Goal: Information Seeking & Learning: Find specific page/section

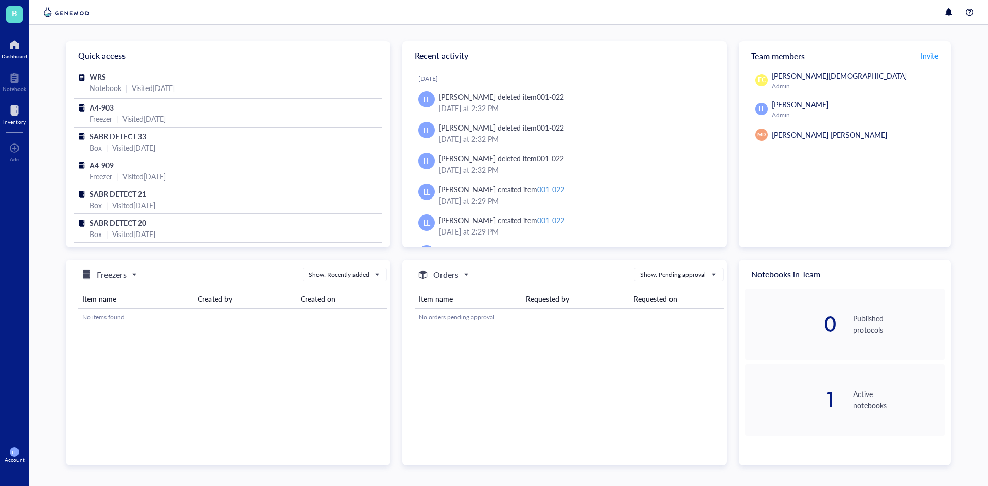
click at [16, 114] on div at bounding box center [14, 110] width 23 height 16
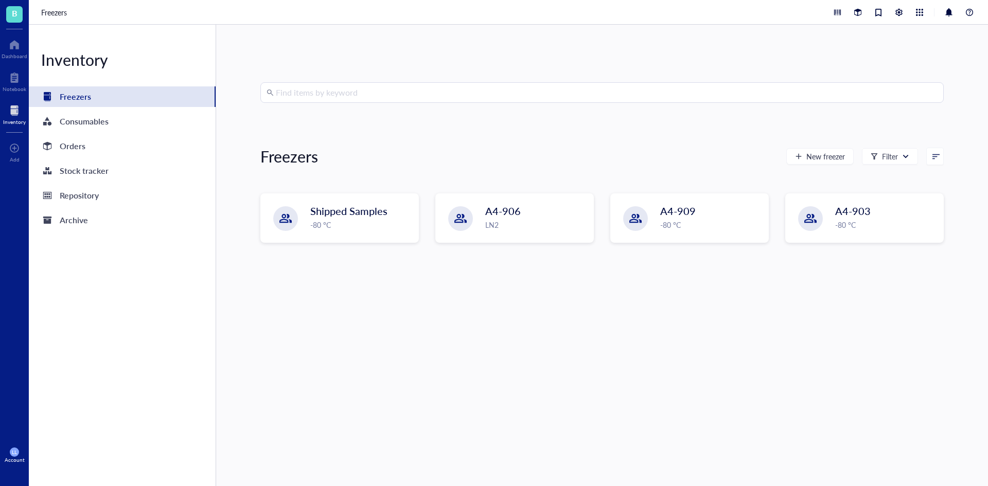
click at [356, 92] on input "search" at bounding box center [607, 93] width 662 height 20
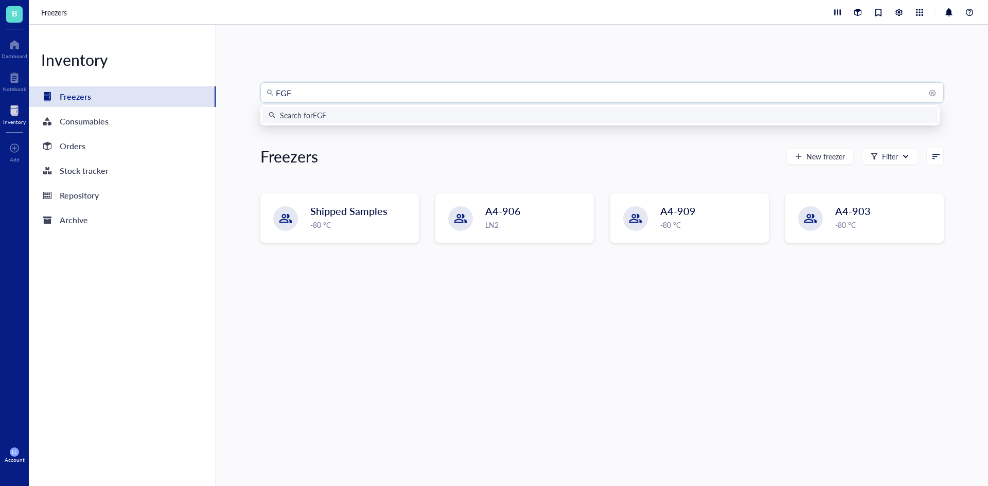
type input "FGFR"
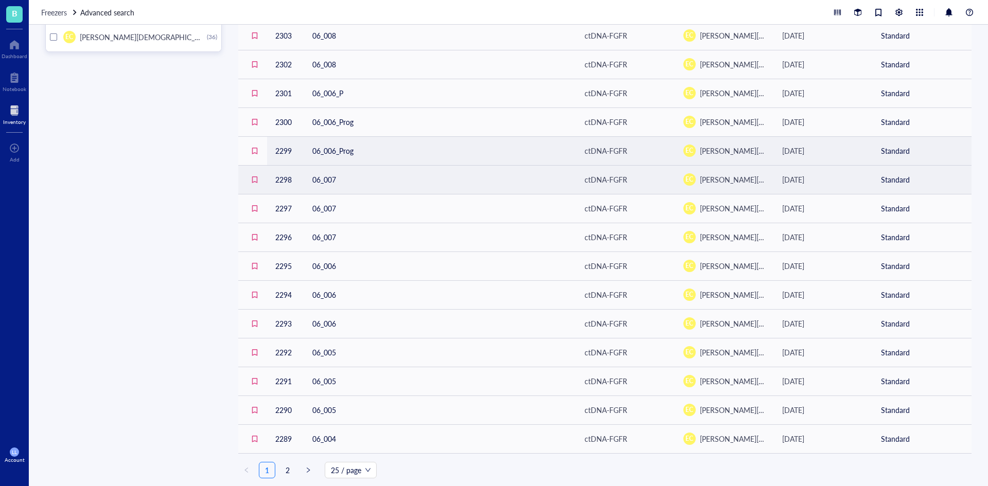
scroll to position [363, 0]
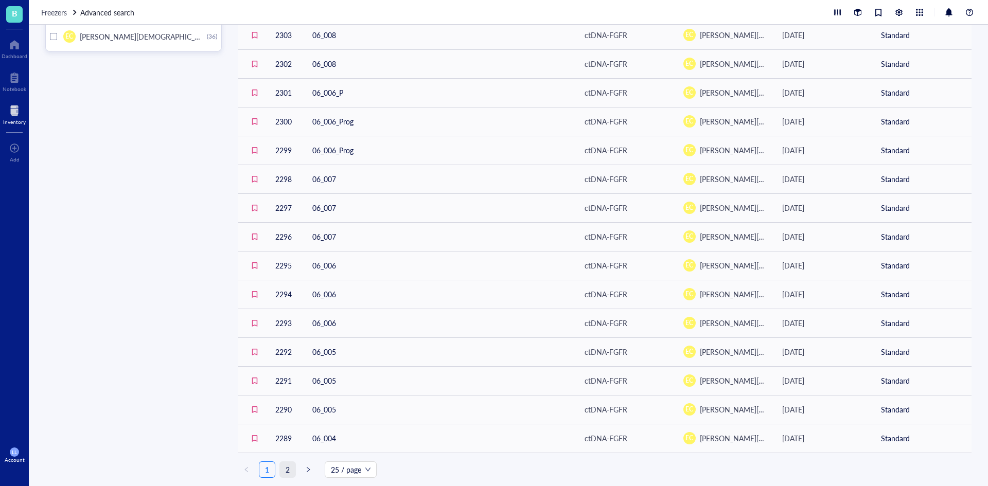
click at [288, 469] on link "2" at bounding box center [287, 469] width 15 height 15
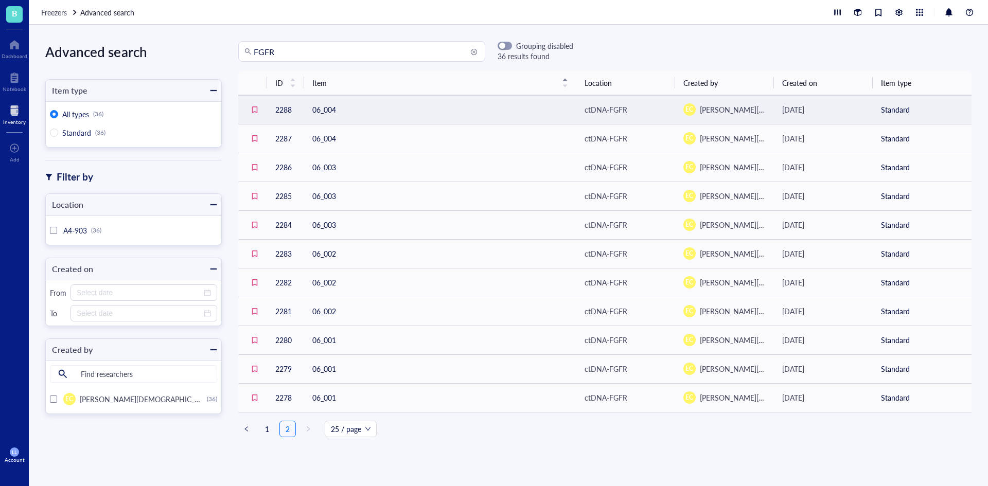
click at [348, 106] on td "06_004" at bounding box center [440, 109] width 272 height 29
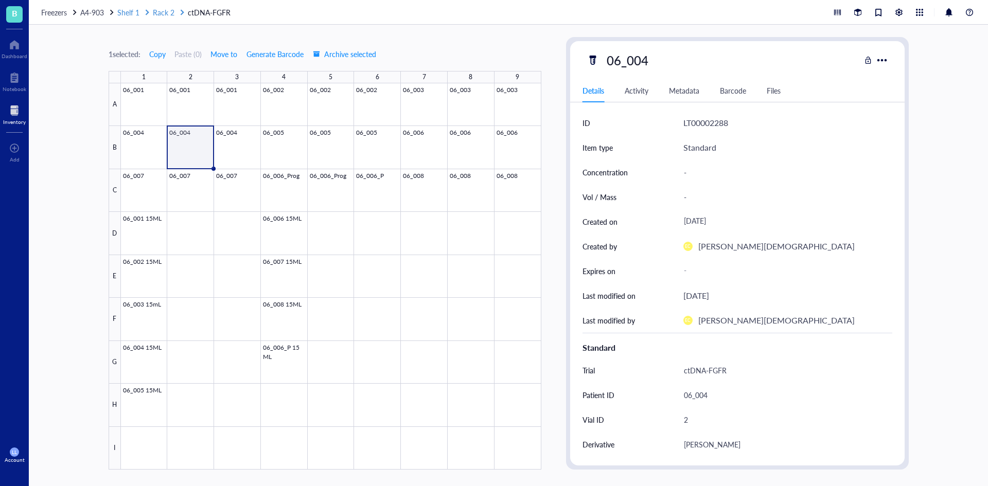
click at [160, 14] on span "Rack 2" at bounding box center [164, 12] width 22 height 10
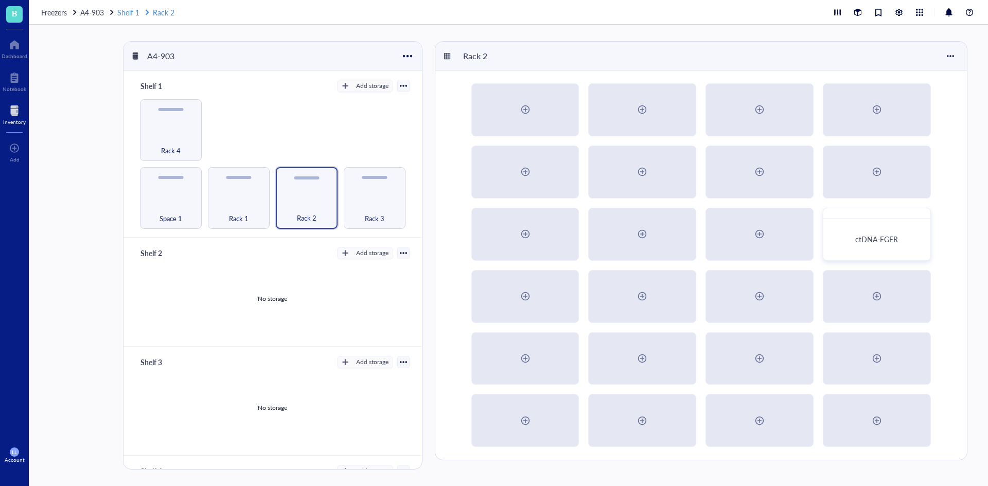
click at [127, 13] on link "Shelf 1 Rack 2" at bounding box center [146, 12] width 59 height 11
click at [306, 192] on div "Rack 2" at bounding box center [307, 198] width 62 height 62
click at [900, 244] on div "ctDNA-FGFR" at bounding box center [876, 239] width 81 height 9
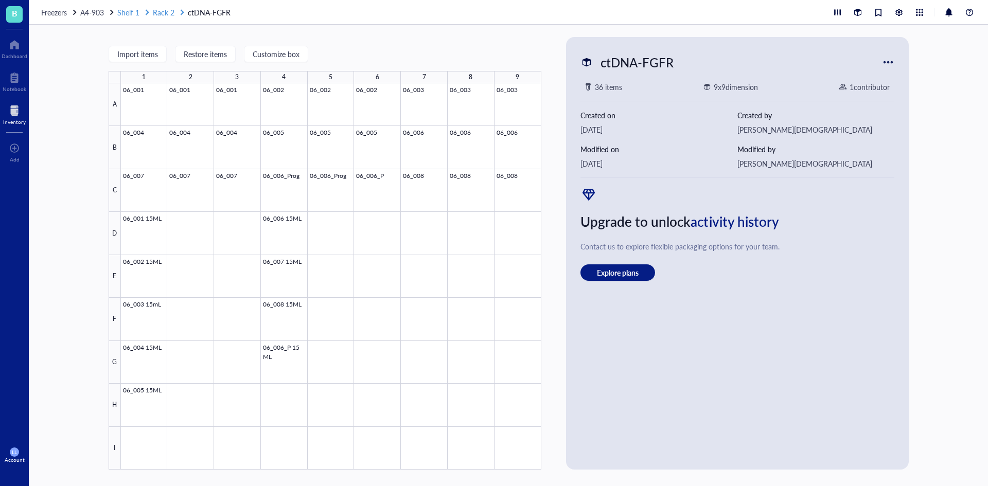
click at [166, 14] on span "Rack 2" at bounding box center [164, 12] width 22 height 10
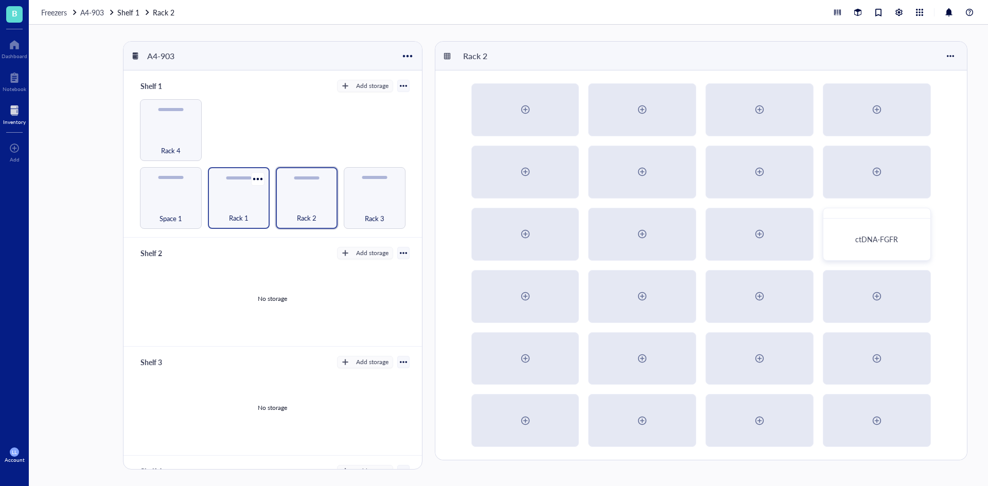
click at [245, 197] on div "Rack 1" at bounding box center [239, 198] width 62 height 62
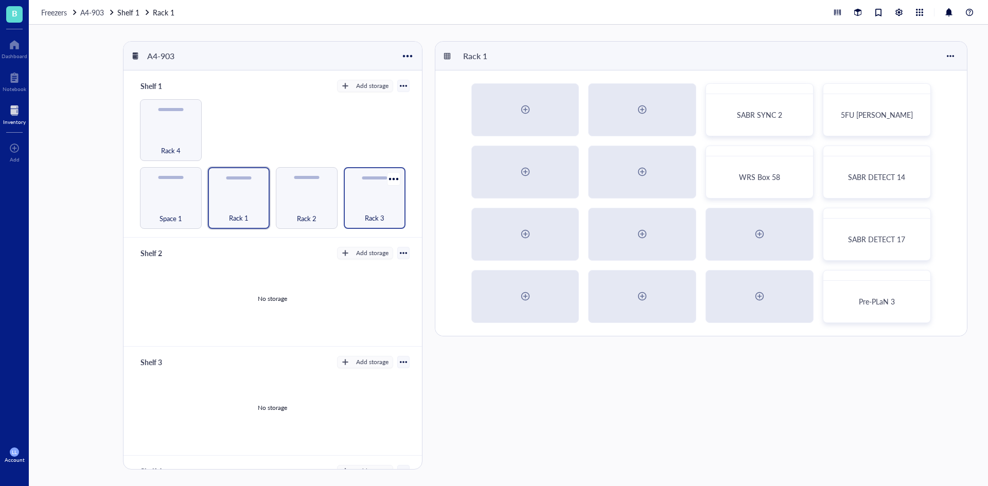
click at [391, 213] on div "Rack 3" at bounding box center [374, 212] width 51 height 23
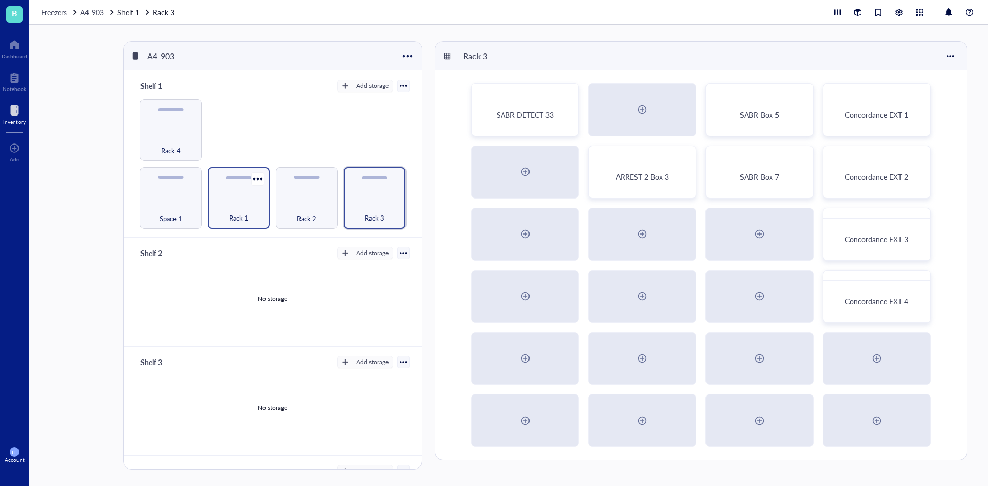
click at [237, 206] on div "Rack 1" at bounding box center [238, 212] width 51 height 23
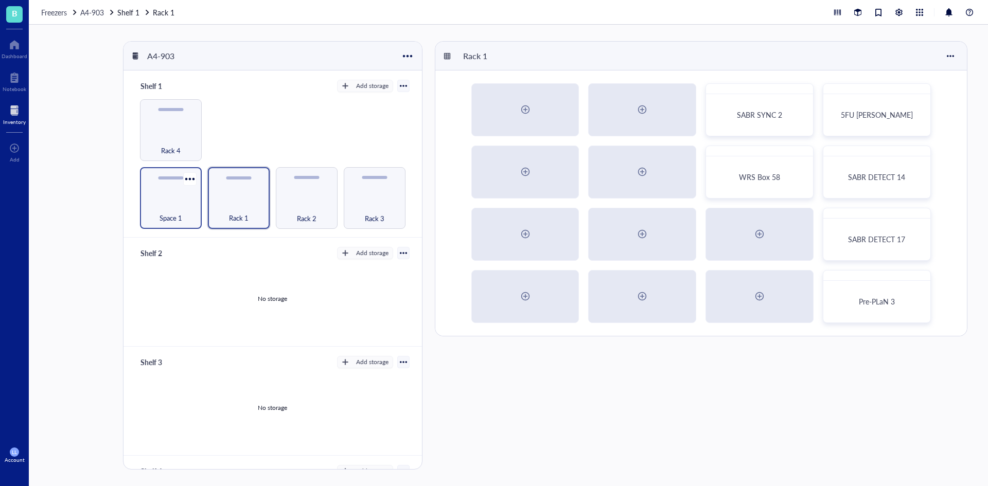
click at [185, 207] on div "Space 1" at bounding box center [170, 212] width 51 height 23
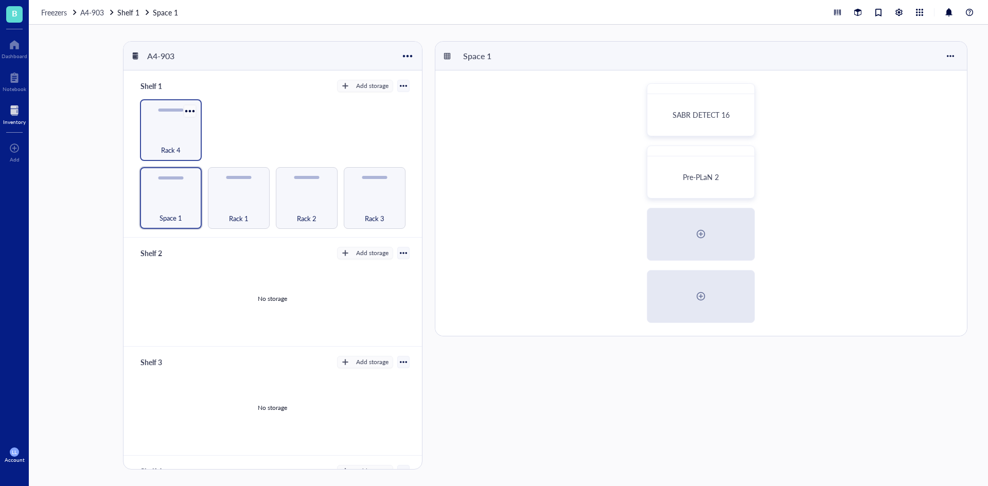
click at [184, 106] on div at bounding box center [189, 110] width 15 height 15
click at [176, 126] on div "Rack 4" at bounding box center [171, 130] width 62 height 62
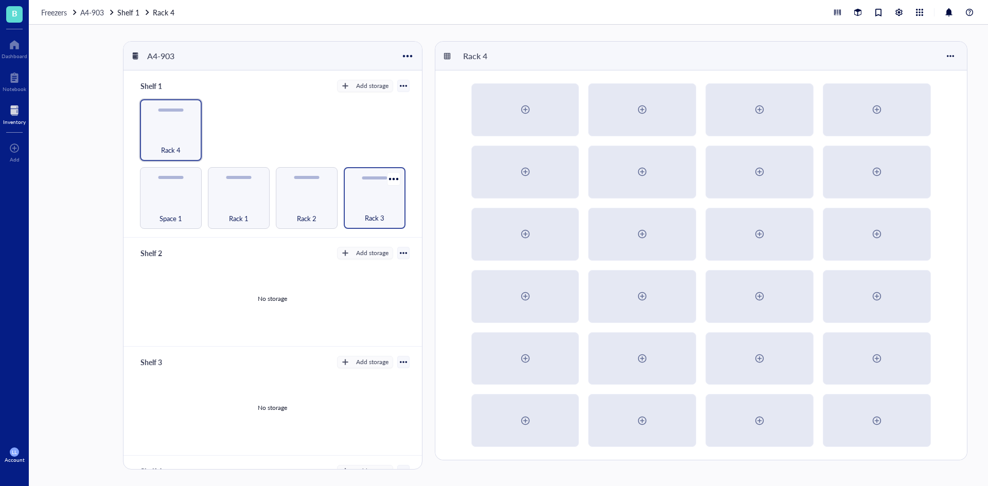
click at [370, 212] on span "Rack 3" at bounding box center [375, 217] width 20 height 11
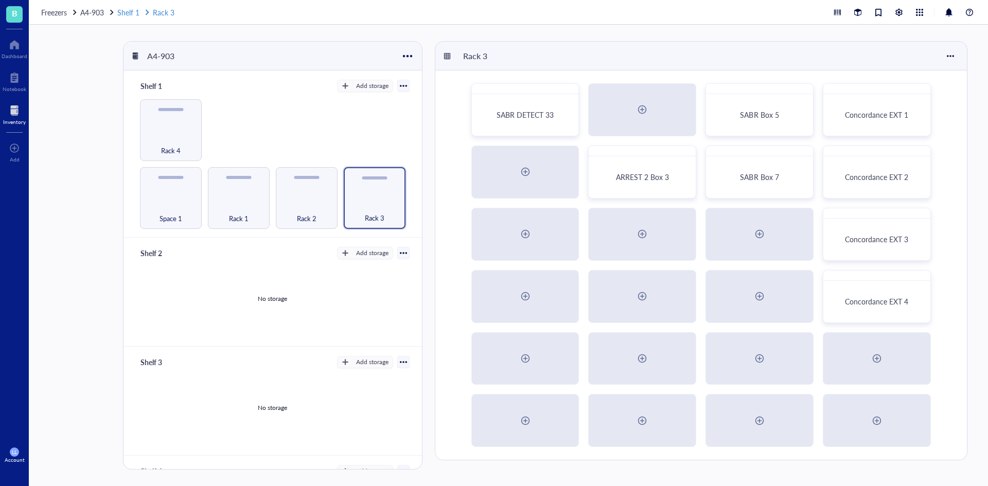
click at [132, 16] on link "Shelf 1 Rack 3" at bounding box center [146, 12] width 59 height 11
click at [94, 11] on span "A4-903" at bounding box center [92, 12] width 24 height 10
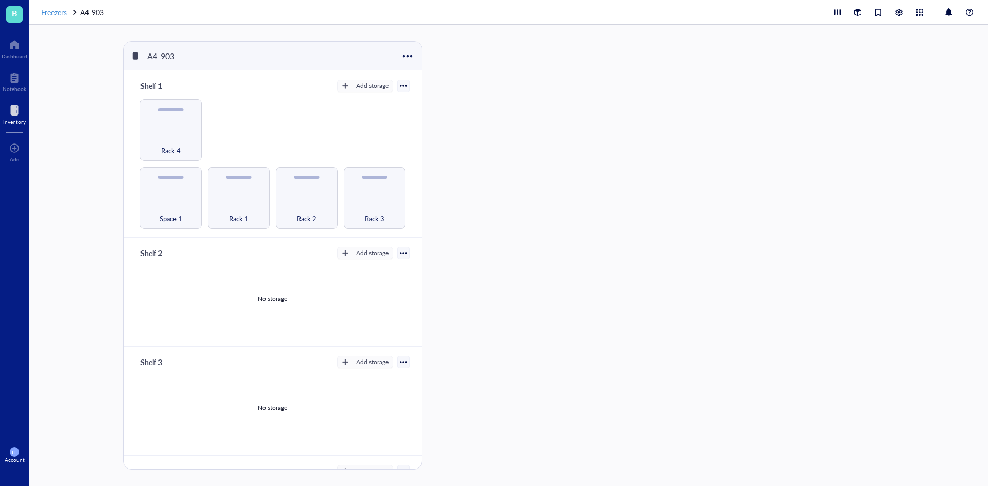
click at [57, 11] on span "Freezers" at bounding box center [54, 12] width 26 height 10
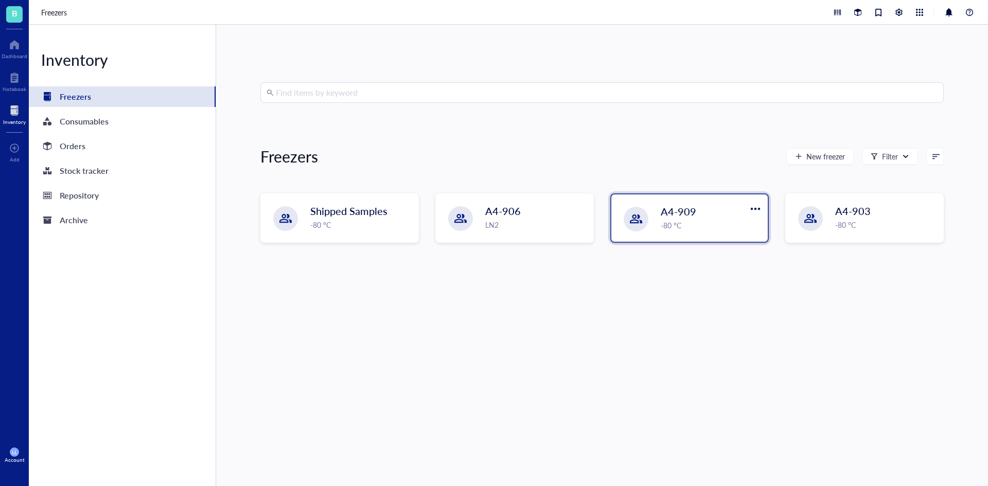
click at [671, 223] on div "-80 °C" at bounding box center [710, 225] width 101 height 11
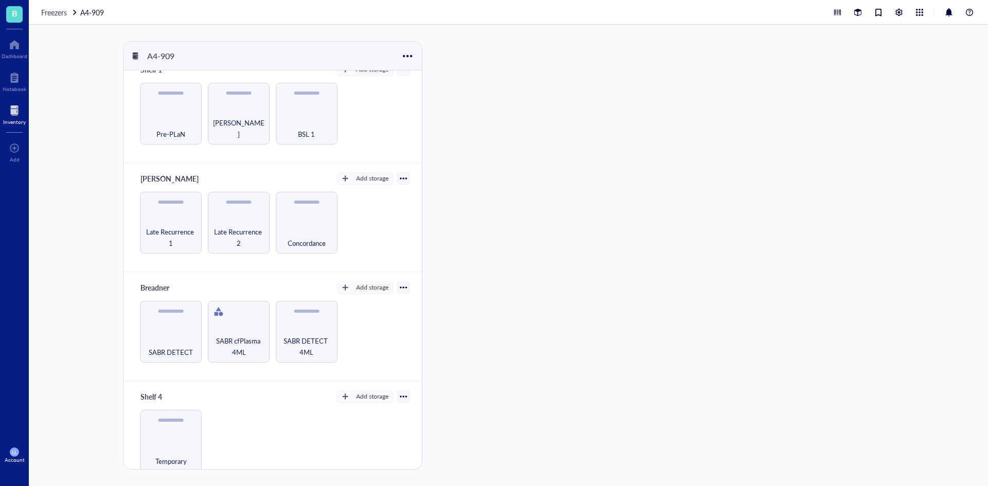
scroll to position [29, 0]
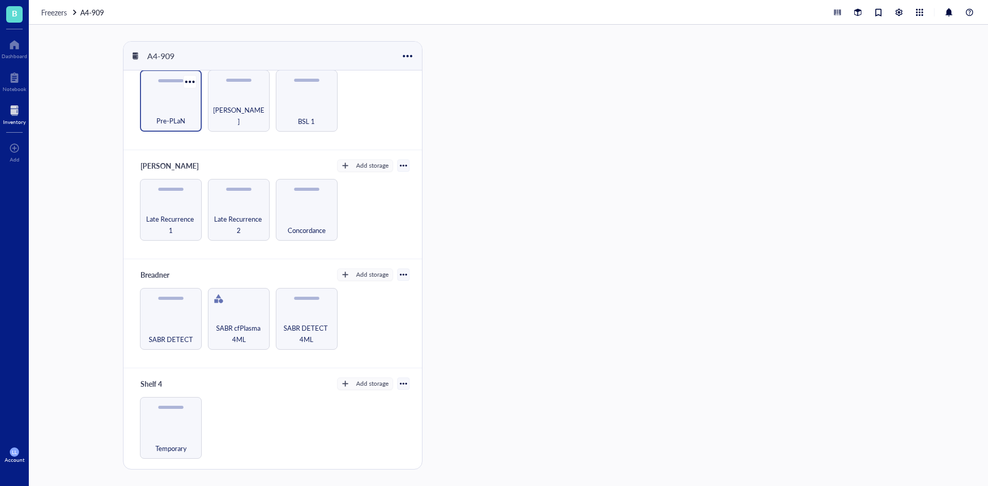
click at [170, 119] on span "Pre-PLaN" at bounding box center [170, 120] width 29 height 11
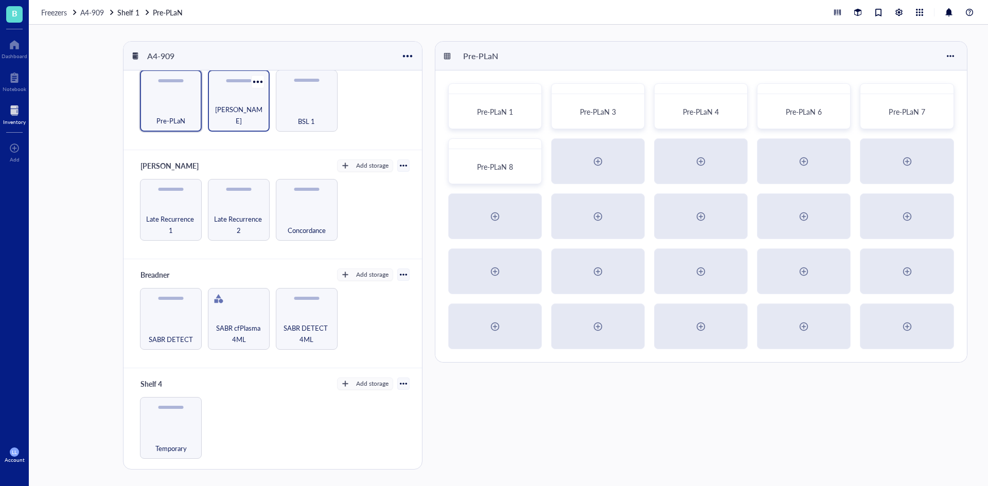
click at [248, 124] on div "[PERSON_NAME]" at bounding box center [238, 115] width 51 height 23
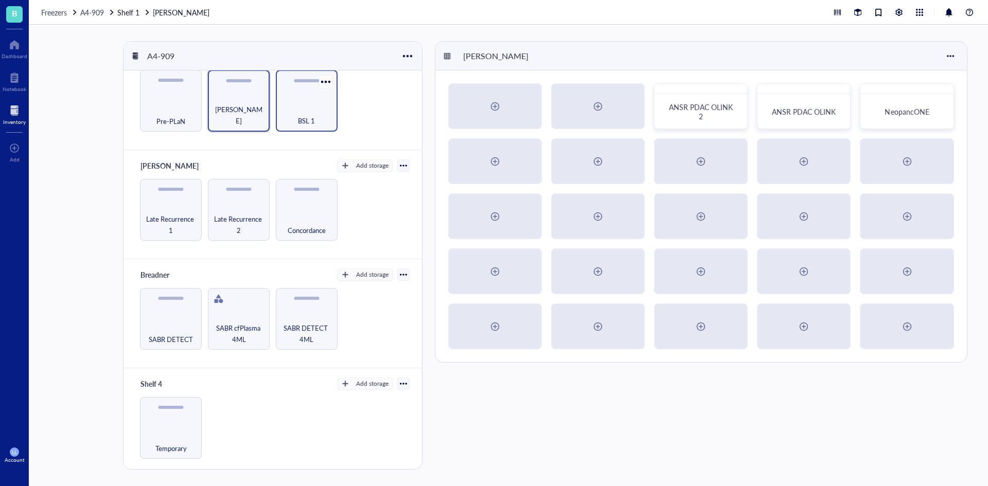
click at [311, 119] on span "BSL 1" at bounding box center [306, 120] width 17 height 11
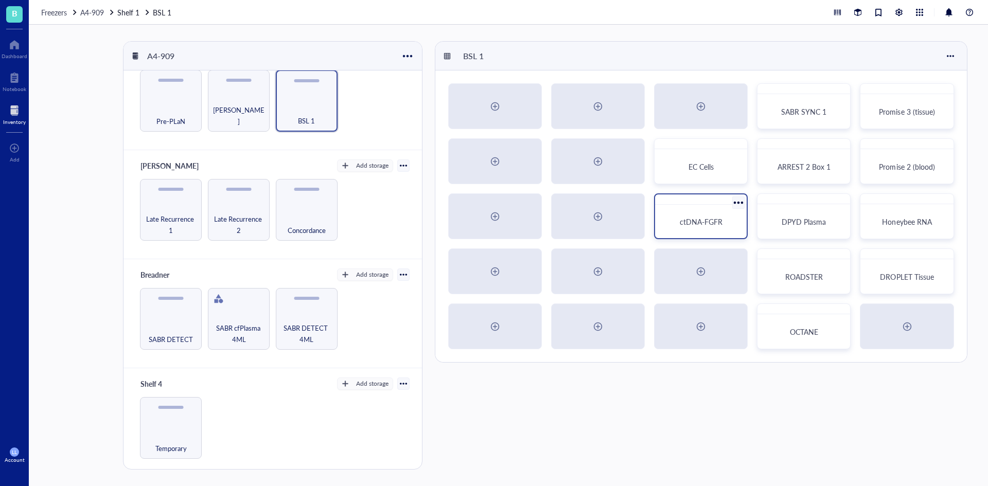
click at [708, 214] on div "ctDNA-FGFR" at bounding box center [700, 221] width 83 height 25
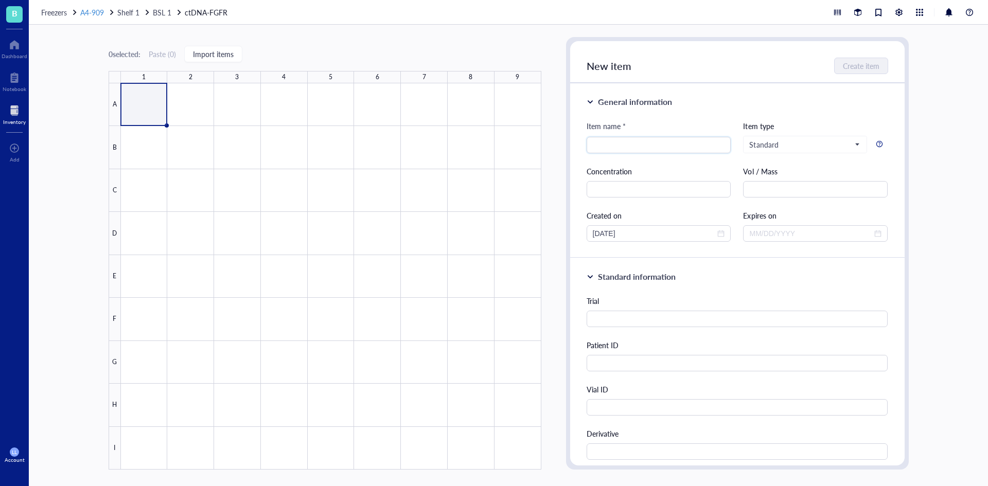
click at [90, 16] on span "A4-909" at bounding box center [92, 12] width 24 height 10
